Goal: Task Accomplishment & Management: Use online tool/utility

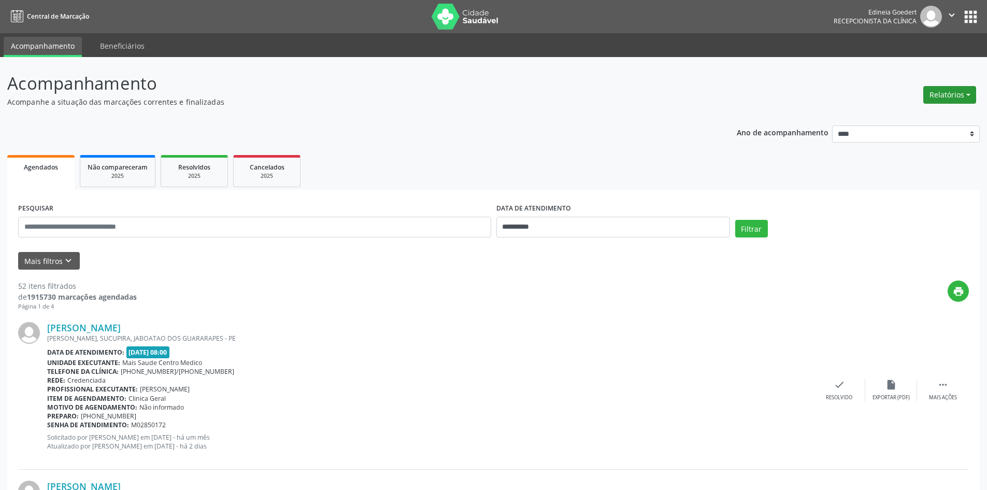
click at [957, 90] on button "Relatórios" at bounding box center [950, 95] width 53 height 18
click at [926, 118] on link "Agendamentos" at bounding box center [921, 117] width 111 height 15
select select "*"
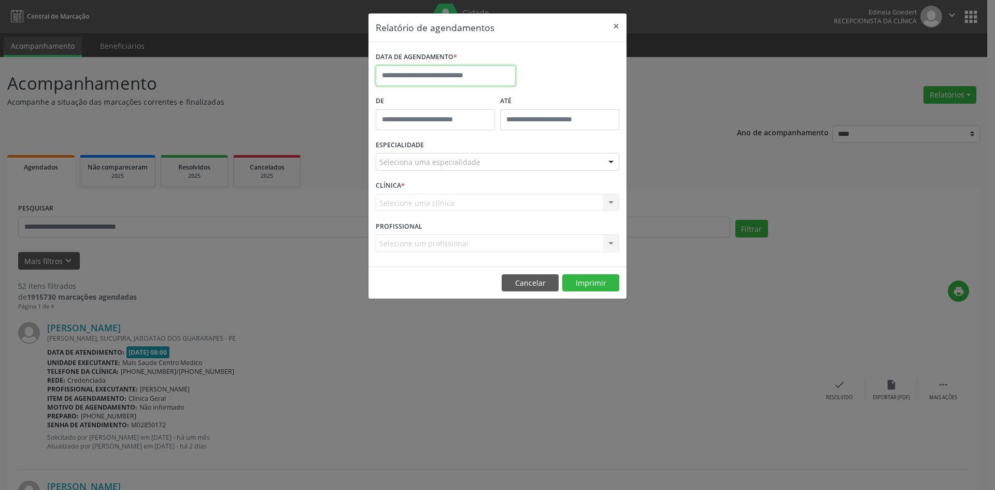
click at [445, 76] on input "text" at bounding box center [446, 75] width 140 height 21
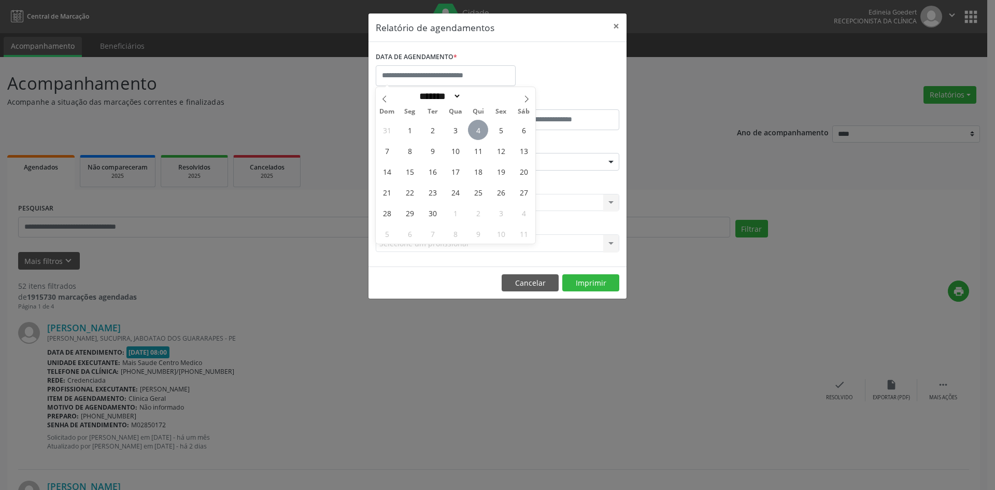
click at [479, 133] on span "4" at bounding box center [478, 130] width 20 height 20
type input "**********"
click at [479, 133] on span "4" at bounding box center [478, 130] width 20 height 20
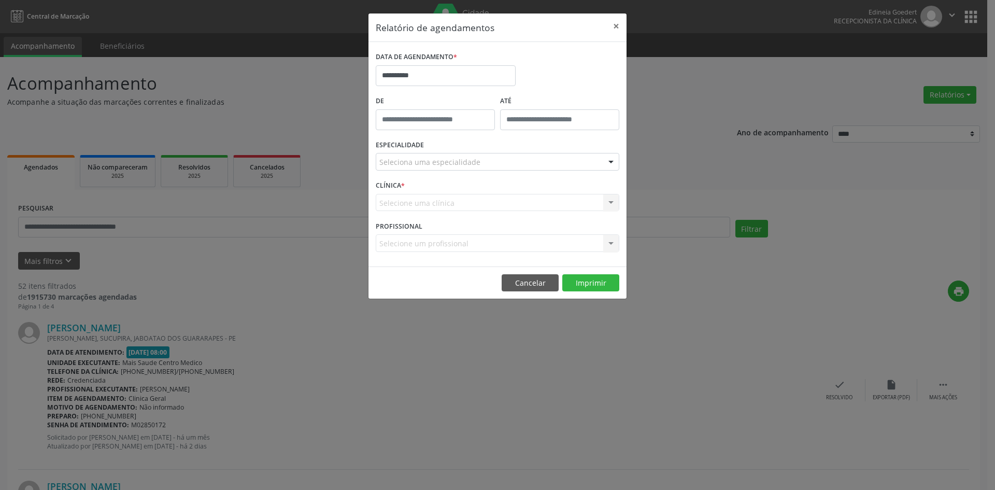
click at [479, 159] on div "Seleciona uma especialidade" at bounding box center [498, 162] width 244 height 18
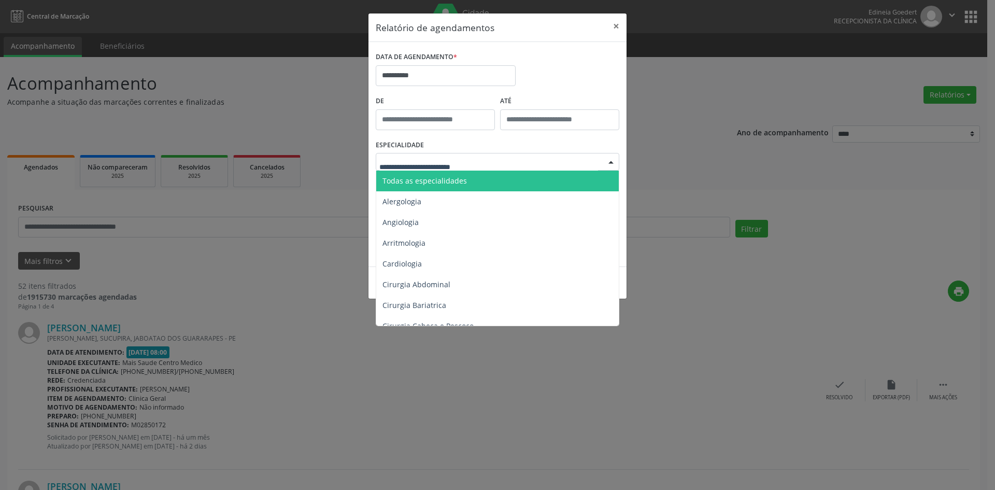
click at [466, 178] on span "Todas as especialidades" at bounding box center [498, 181] width 244 height 21
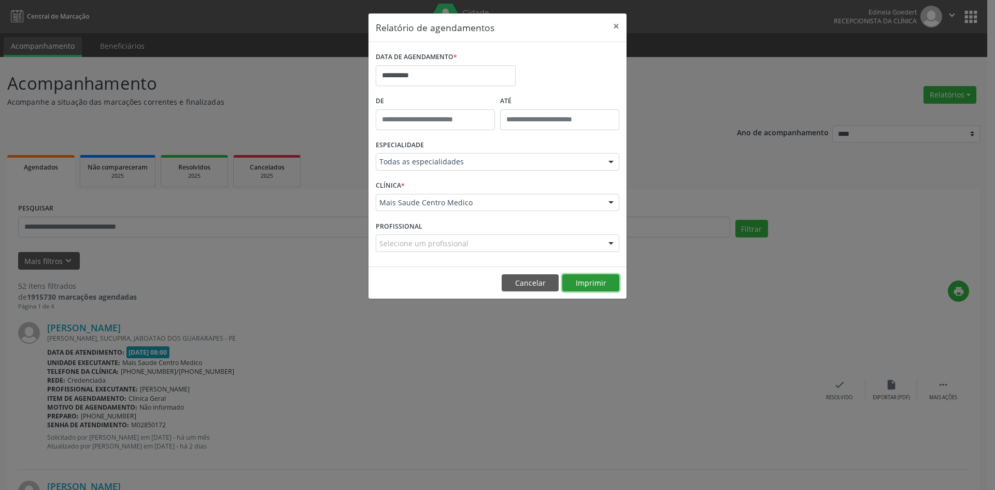
click at [587, 281] on button "Imprimir" at bounding box center [590, 283] width 57 height 18
